Goal: Transaction & Acquisition: Purchase product/service

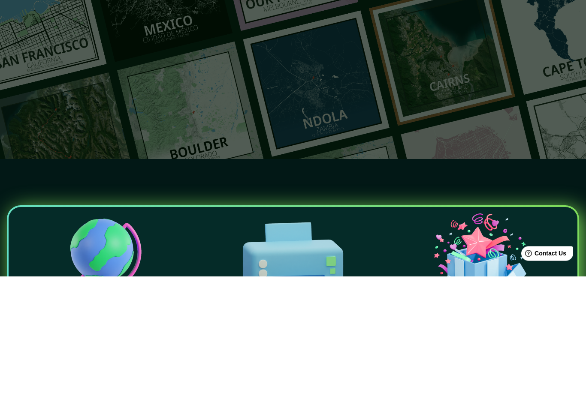
type input "[GEOGRAPHIC_DATA]"
click at [292, 91] on button "button" at bounding box center [291, 99] width 17 height 17
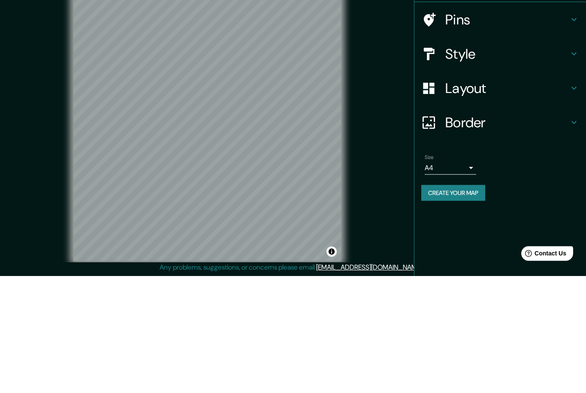
scroll to position [27, 0]
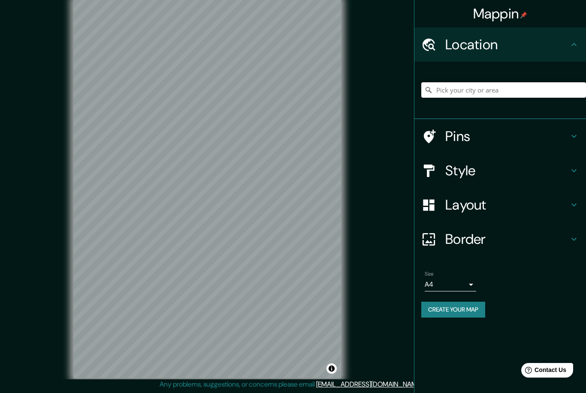
click at [520, 87] on input "Pick your city or area" at bounding box center [503, 89] width 165 height 15
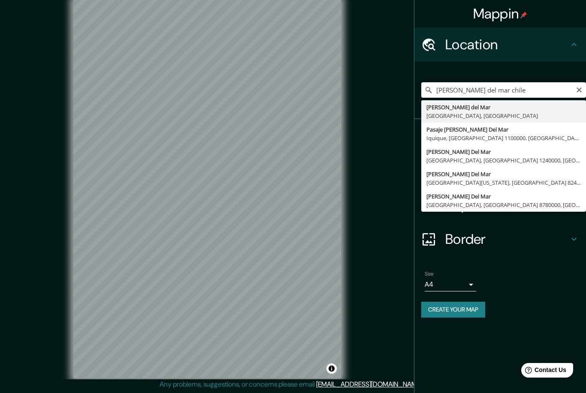
type input "[PERSON_NAME][GEOGRAPHIC_DATA], [GEOGRAPHIC_DATA], [GEOGRAPHIC_DATA]"
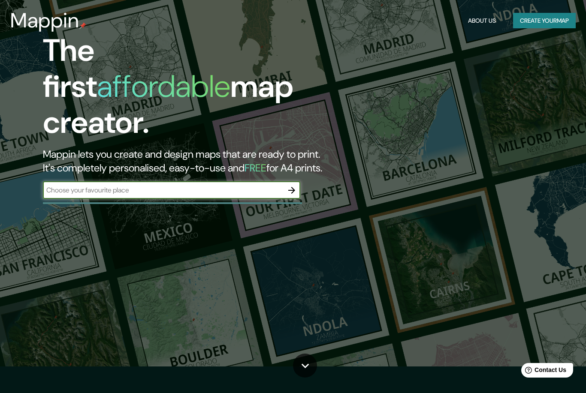
scroll to position [117, 0]
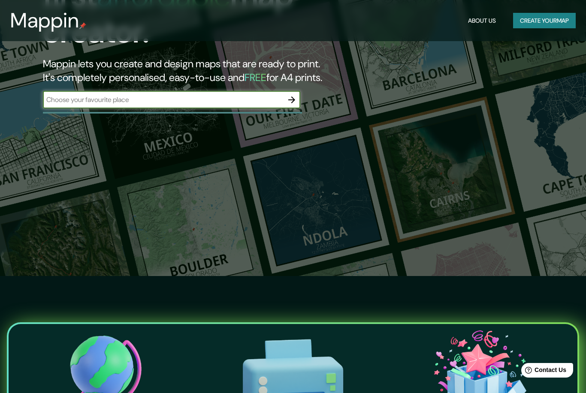
click at [257, 95] on input "text" at bounding box center [163, 100] width 240 height 10
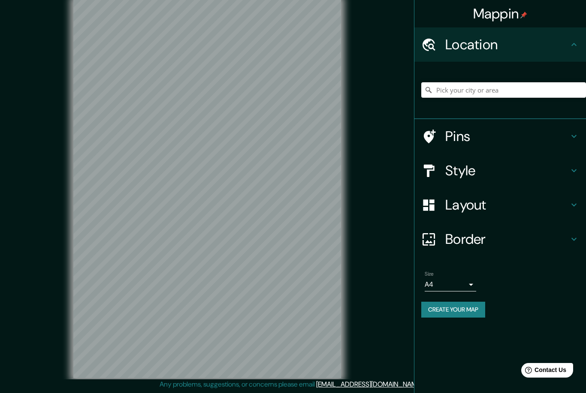
scroll to position [27, 0]
click at [501, 85] on input "Pick your city or area" at bounding box center [503, 89] width 165 height 15
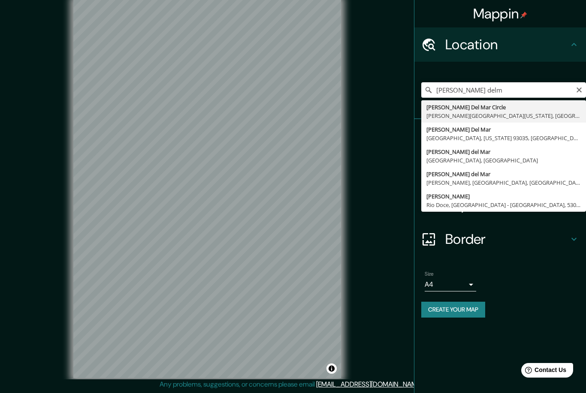
type input "[PERSON_NAME][GEOGRAPHIC_DATA], [GEOGRAPHIC_DATA], [GEOGRAPHIC_DATA]"
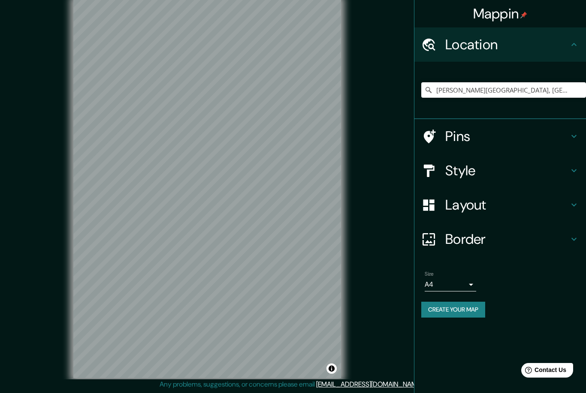
click at [524, 165] on h4 "Style" at bounding box center [507, 170] width 124 height 17
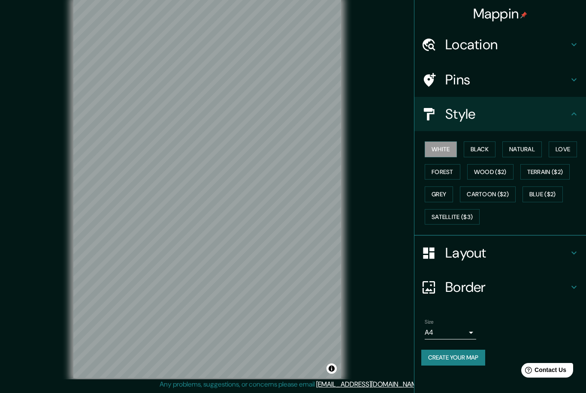
click at [493, 144] on button "Black" at bounding box center [480, 150] width 32 height 16
click at [577, 110] on icon at bounding box center [574, 114] width 10 height 10
